Goal: Transaction & Acquisition: Purchase product/service

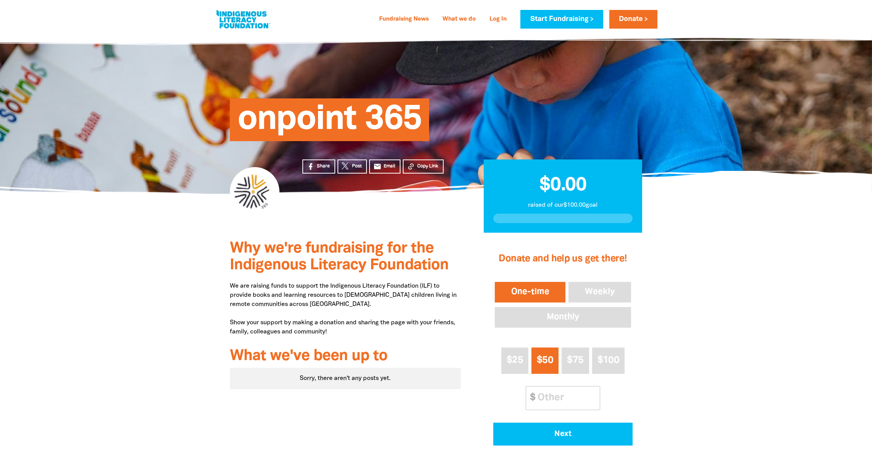
click at [750, 233] on div at bounding box center [436, 365] width 872 height 265
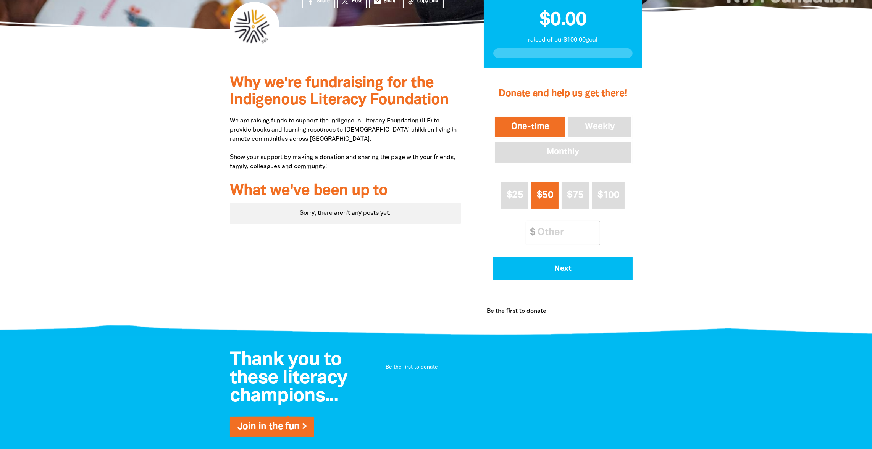
scroll to position [191, 0]
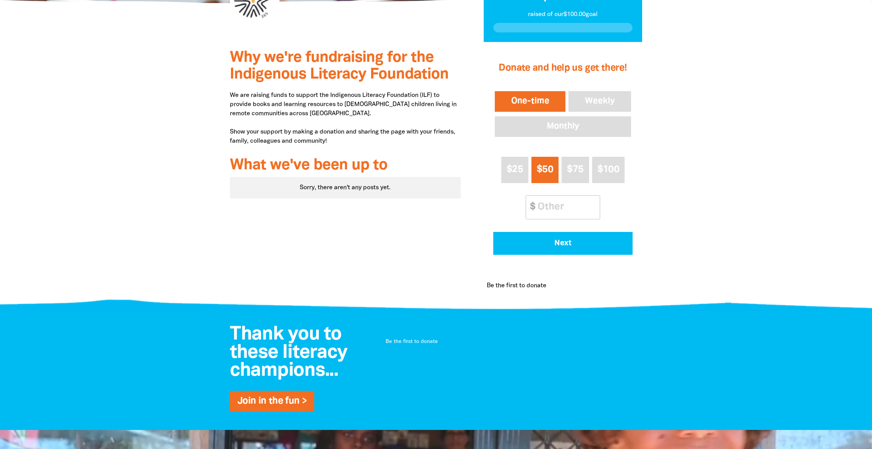
click at [356, 186] on div "Sorry, there aren't any posts yet." at bounding box center [345, 187] width 231 height 21
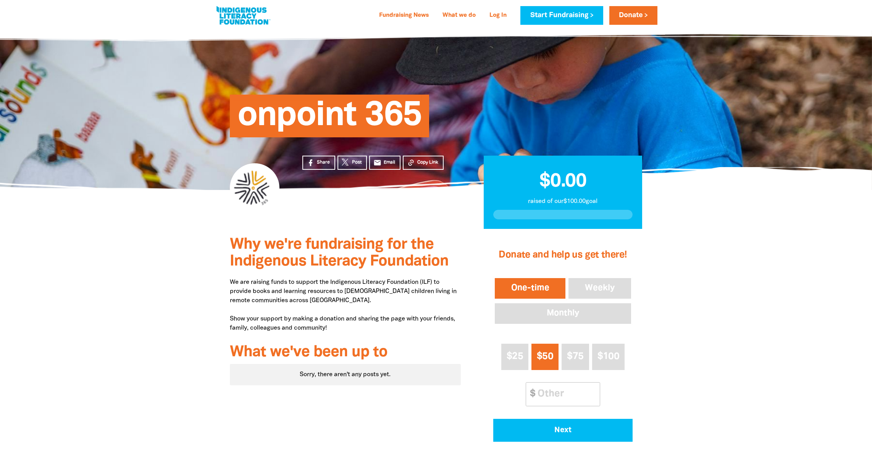
scroll to position [0, 0]
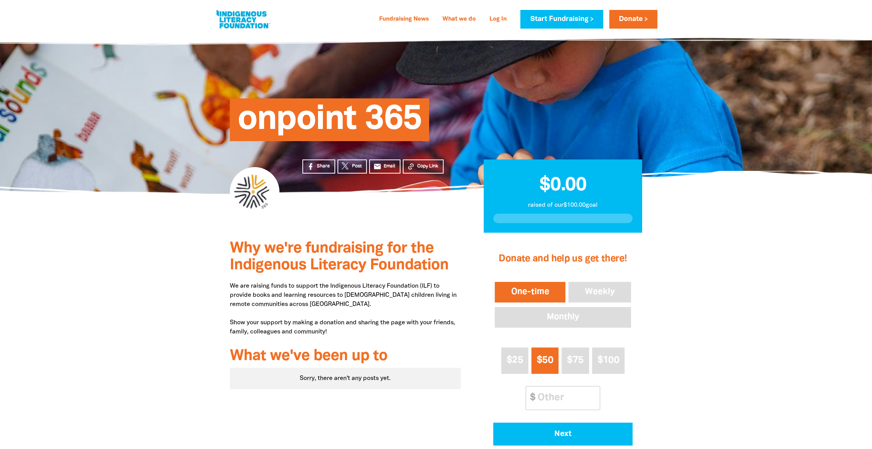
click at [692, 244] on div at bounding box center [436, 365] width 872 height 265
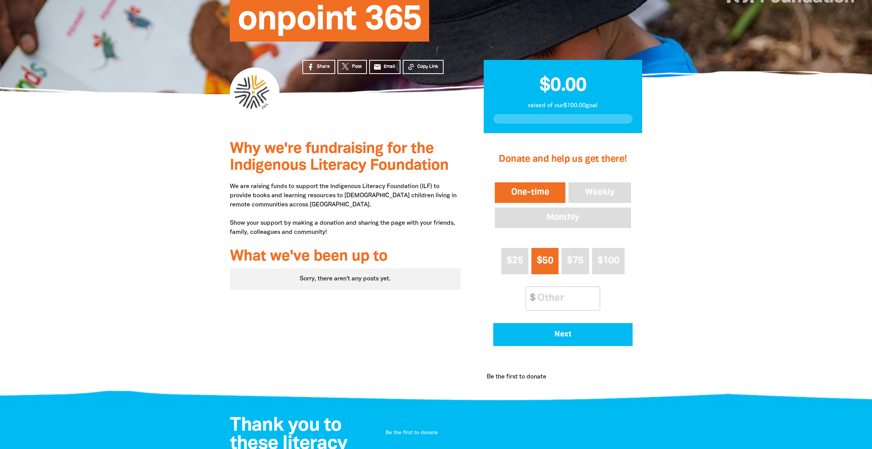
scroll to position [114, 0]
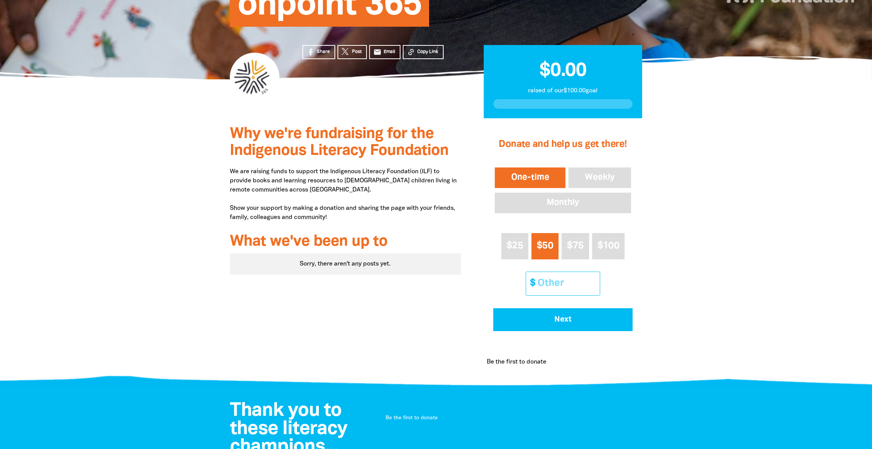
click at [558, 282] on input "Other Amount" at bounding box center [566, 283] width 68 height 23
type input "20"
click at [654, 272] on div "Why we're fundraising for the Indigenous Literacy Foundation We are raising fun…" at bounding box center [436, 250] width 458 height 265
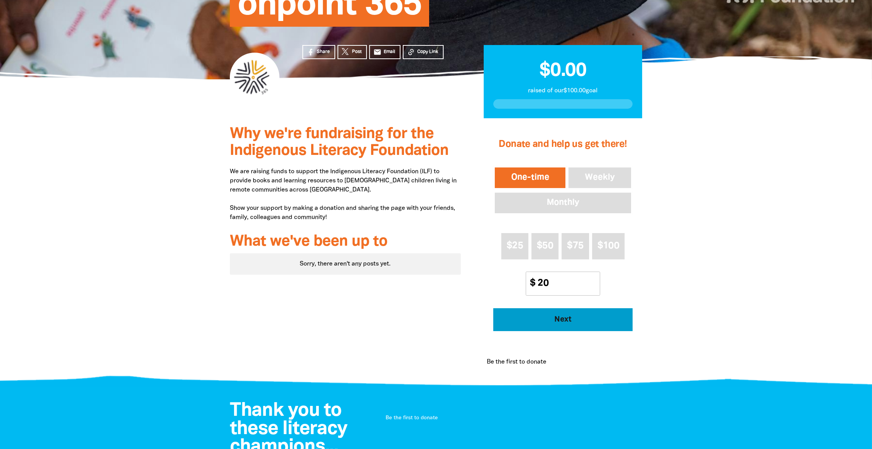
click at [576, 319] on span "Next" at bounding box center [562, 320] width 118 height 8
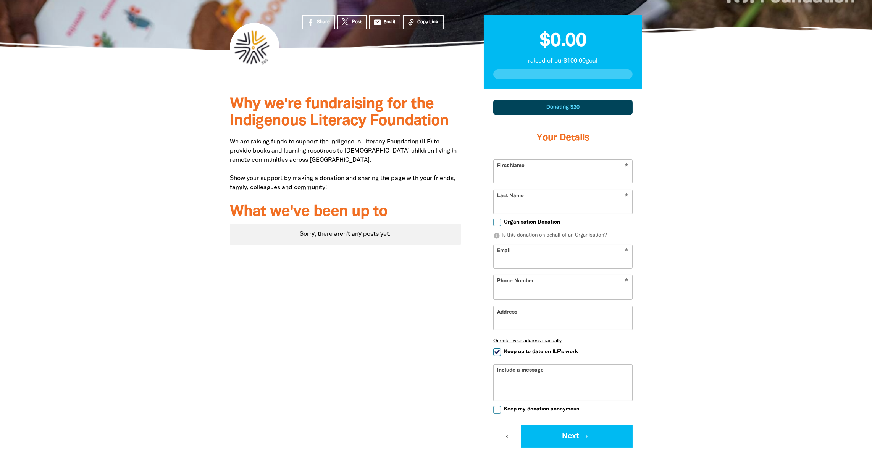
select select "AU"
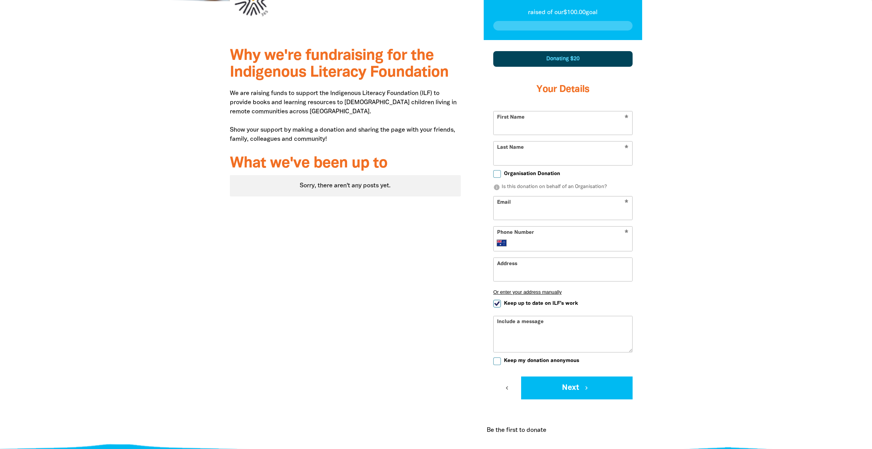
click at [538, 124] on input "First Name" at bounding box center [562, 122] width 139 height 23
type input "Chantelle"
type input "[PERSON_NAME]"
type input "[EMAIL_ADDRESS][PERSON_NAME][DOMAIN_NAME]"
type input "[PHONE_NUMBER]"
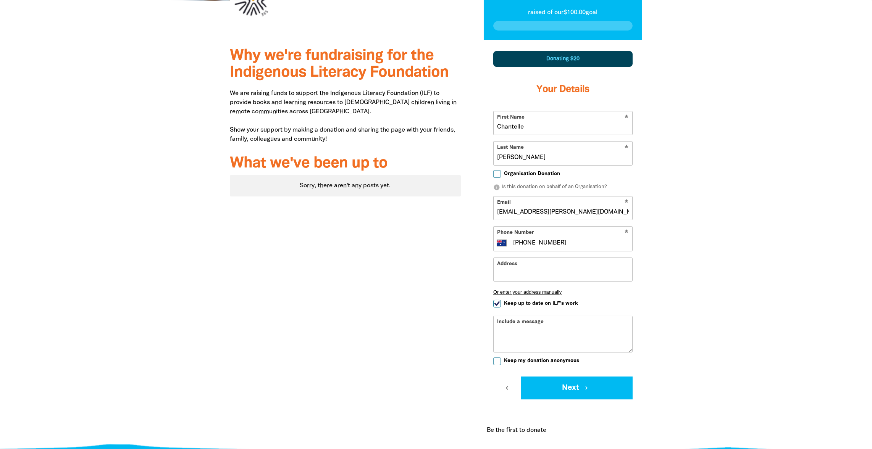
click at [550, 266] on input "Address" at bounding box center [562, 269] width 139 height 23
click at [680, 266] on div at bounding box center [436, 245] width 872 height 411
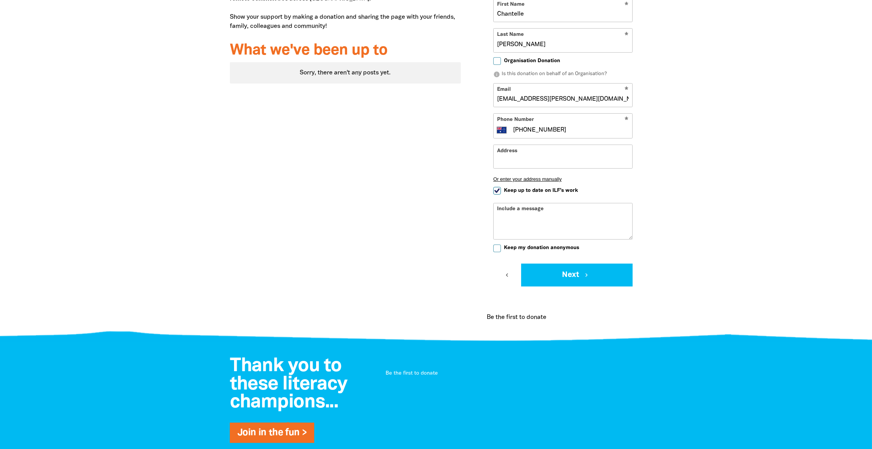
scroll to position [308, 0]
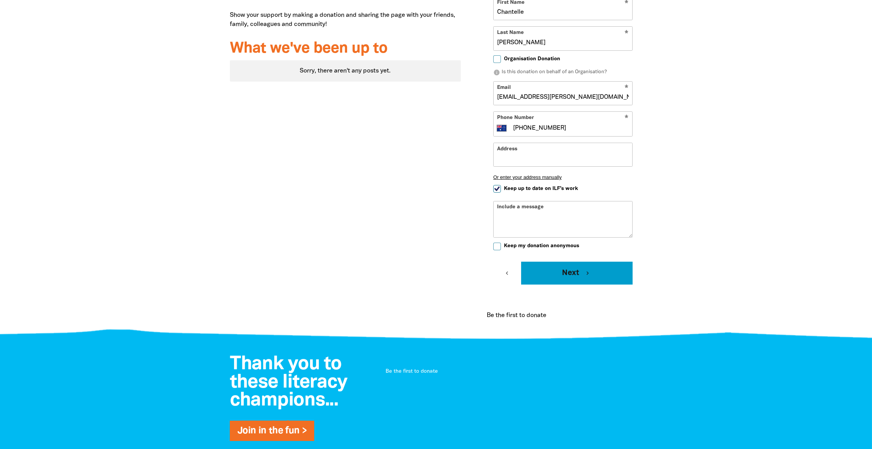
click at [574, 271] on button "Next chevron_right" at bounding box center [576, 273] width 111 height 23
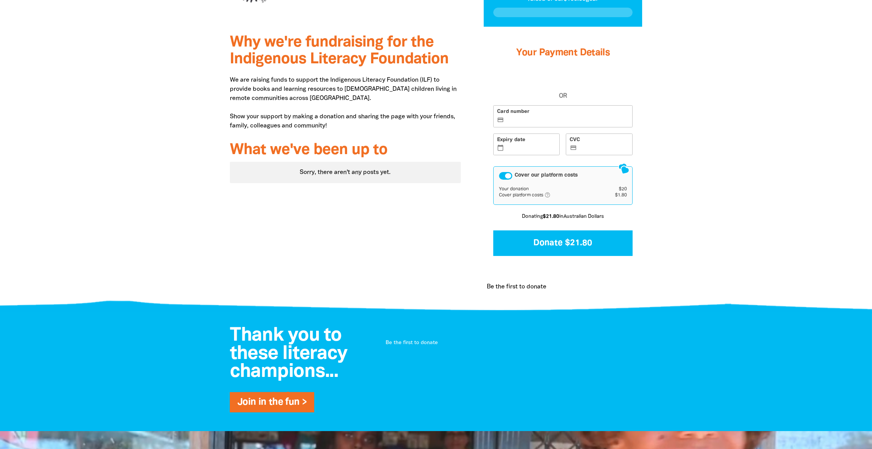
scroll to position [124, 0]
